Goal: Information Seeking & Learning: Learn about a topic

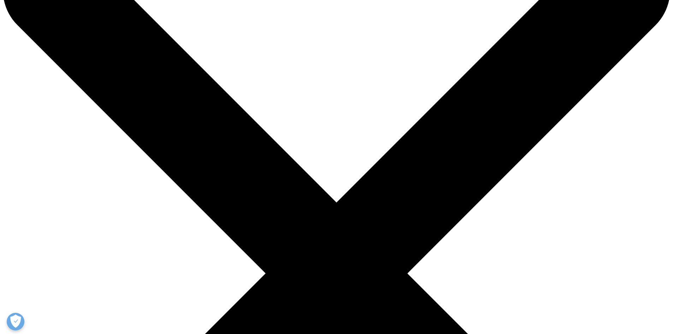
scroll to position [212, 0]
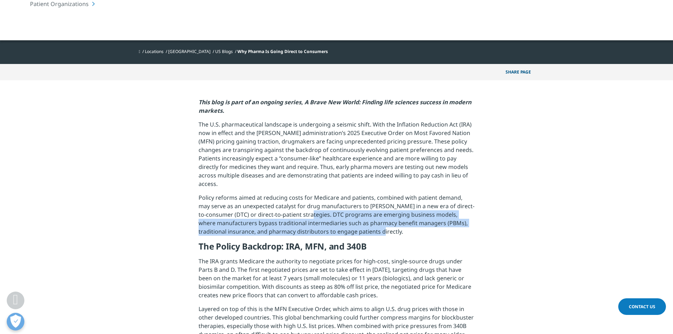
drag, startPoint x: 404, startPoint y: 226, endPoint x: 295, endPoint y: 205, distance: 110.7
click at [295, 205] on p "Policy reforms aimed at reducing costs for Medicare and patients, combined with…" at bounding box center [337, 218] width 276 height 48
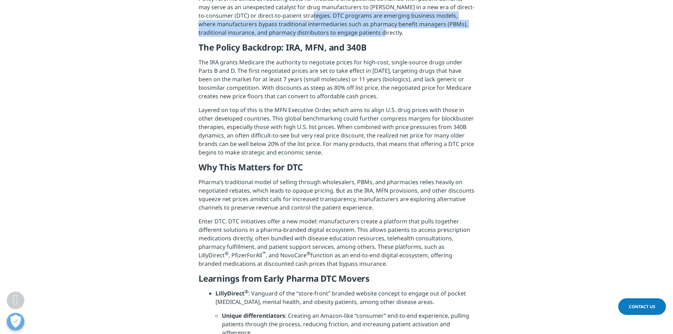
scroll to position [424, 0]
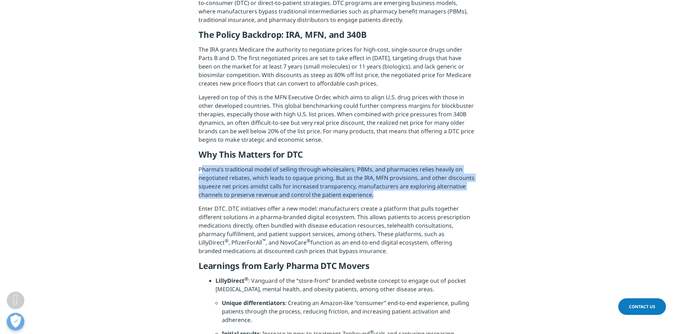
drag, startPoint x: 373, startPoint y: 186, endPoint x: 202, endPoint y: 161, distance: 172.8
click at [202, 165] on p "Pharma’s traditional model of selling through wholesalers, PBMs, and pharmacies…" at bounding box center [337, 184] width 276 height 39
click at [242, 173] on p "Pharma’s traditional model of selling through wholesalers, PBMs, and pharmacies…" at bounding box center [337, 184] width 276 height 39
drag, startPoint x: 199, startPoint y: 160, endPoint x: 367, endPoint y: 185, distance: 169.9
click at [367, 185] on p "Pharma’s traditional model of selling through wholesalers, PBMs, and pharmacies…" at bounding box center [337, 184] width 276 height 39
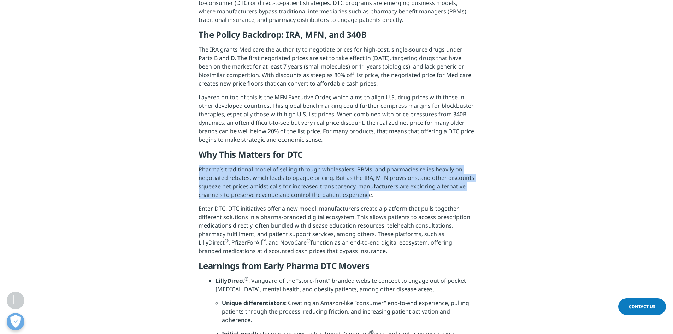
scroll to position [459, 0]
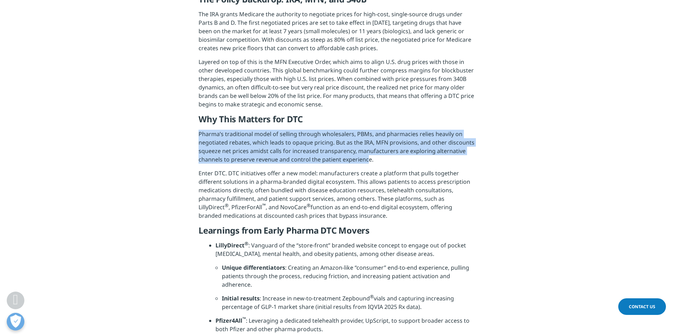
drag, startPoint x: 375, startPoint y: 190, endPoint x: 373, endPoint y: 210, distance: 19.5
click at [373, 210] on p "Enter DTC. DTC initiatives offer a new model: manufacturers create a platform t…" at bounding box center [337, 197] width 276 height 56
copy p "These platforms, such as LillyDirect ® , PfizerForAll ™ , and NovoCare ® functi…"
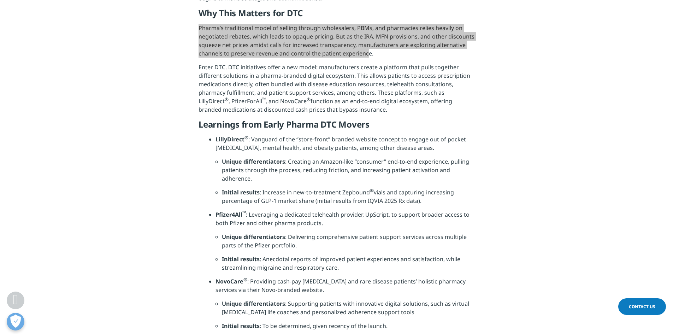
scroll to position [600, 0]
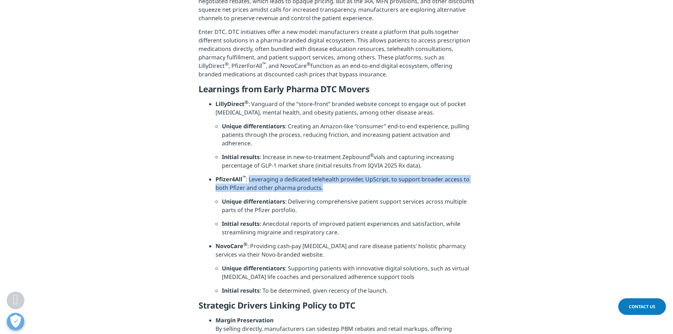
drag, startPoint x: 324, startPoint y: 189, endPoint x: 249, endPoint y: 182, distance: 75.2
click at [249, 182] on li "Pfizer4All ™ : Leveraging a dedicated telehealth provider, UpScript, to support…" at bounding box center [344, 186] width 259 height 22
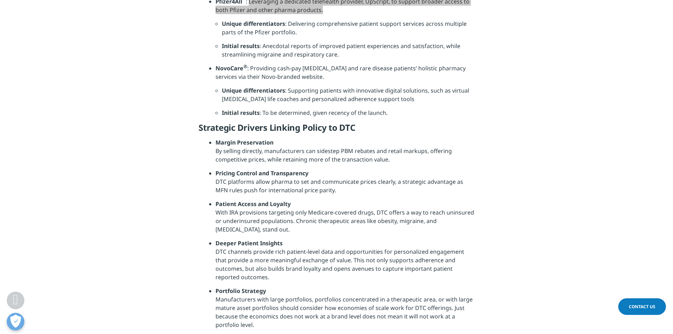
scroll to position [812, 0]
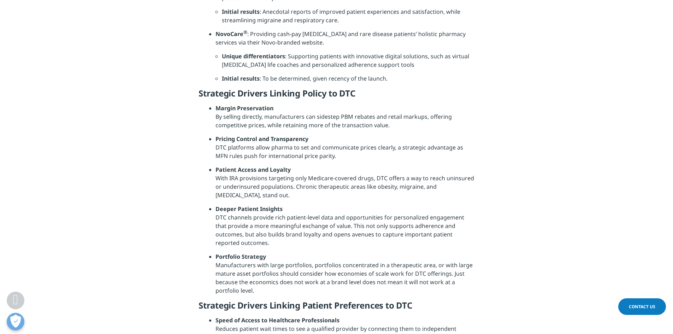
drag, startPoint x: 322, startPoint y: 160, endPoint x: 215, endPoint y: 150, distance: 106.7
click at [215, 150] on li "Pricing Control and Transparency DTC platforms allow pharma to set and communic…" at bounding box center [344, 150] width 259 height 31
click at [255, 165] on li "Pricing Control and Transparency DTC platforms allow pharma to set and communic…" at bounding box center [344, 150] width 259 height 31
click at [331, 182] on li "Patient Access and Loyalty With IRA provisions targeting only Medicare-covered …" at bounding box center [344, 184] width 259 height 39
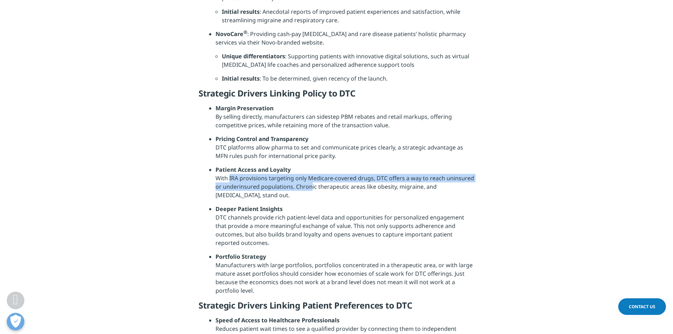
drag, startPoint x: 295, startPoint y: 190, endPoint x: 218, endPoint y: 177, distance: 77.8
click at [218, 177] on li "Patient Access and Loyalty With IRA provisions targeting only Medicare-covered …" at bounding box center [344, 184] width 259 height 39
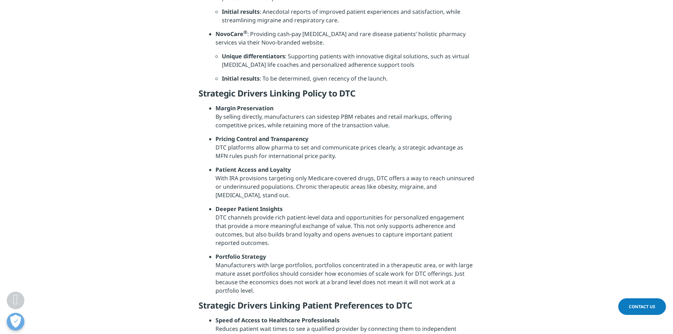
click at [332, 189] on li "Patient Access and Loyalty With IRA provisions targeting only Medicare-covered …" at bounding box center [344, 184] width 259 height 39
drag, startPoint x: 294, startPoint y: 189, endPoint x: 243, endPoint y: 199, distance: 51.7
click at [243, 199] on li "Patient Access and Loyalty With IRA provisions targeting only Medicare-covered …" at bounding box center [344, 184] width 259 height 39
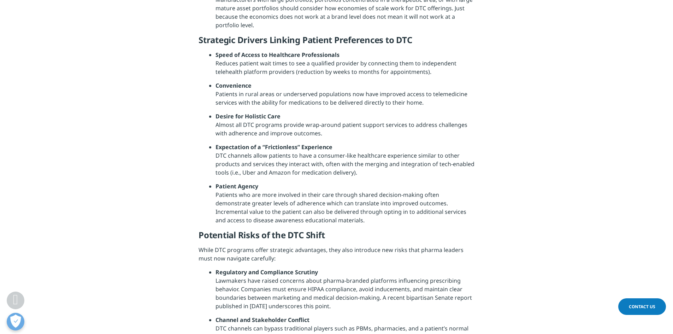
scroll to position [1166, 0]
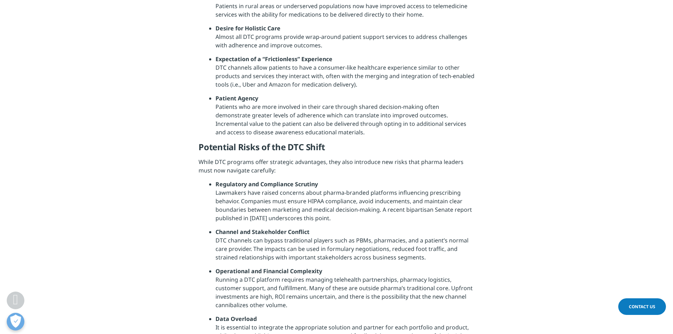
click at [337, 221] on li "Regulatory and Compliance Scrutiny Lawmakers have raised concerns about pharma-…" at bounding box center [344, 204] width 259 height 48
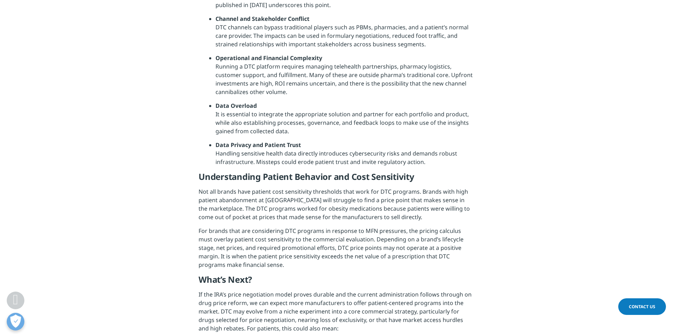
scroll to position [1413, 0]
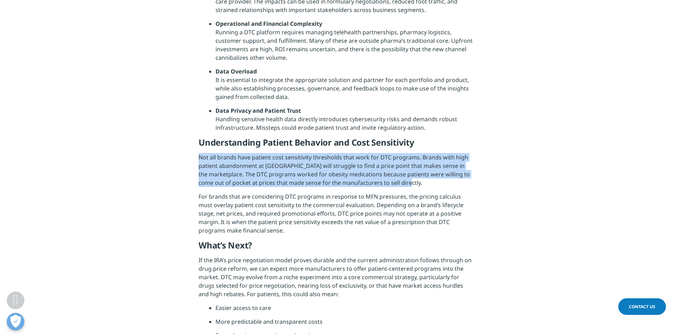
drag, startPoint x: 408, startPoint y: 185, endPoint x: 200, endPoint y: 159, distance: 210.3
click at [200, 159] on p "Not all brands have patient cost sensitivity thresholds that work for DTC progr…" at bounding box center [337, 172] width 276 height 39
copy p "Not all brands have patient cost sensitivity thresholds that work for DTC progr…"
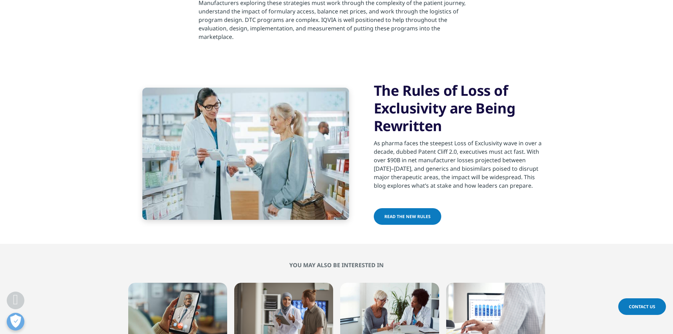
scroll to position [1837, 0]
